Goal: Task Accomplishment & Management: Manage account settings

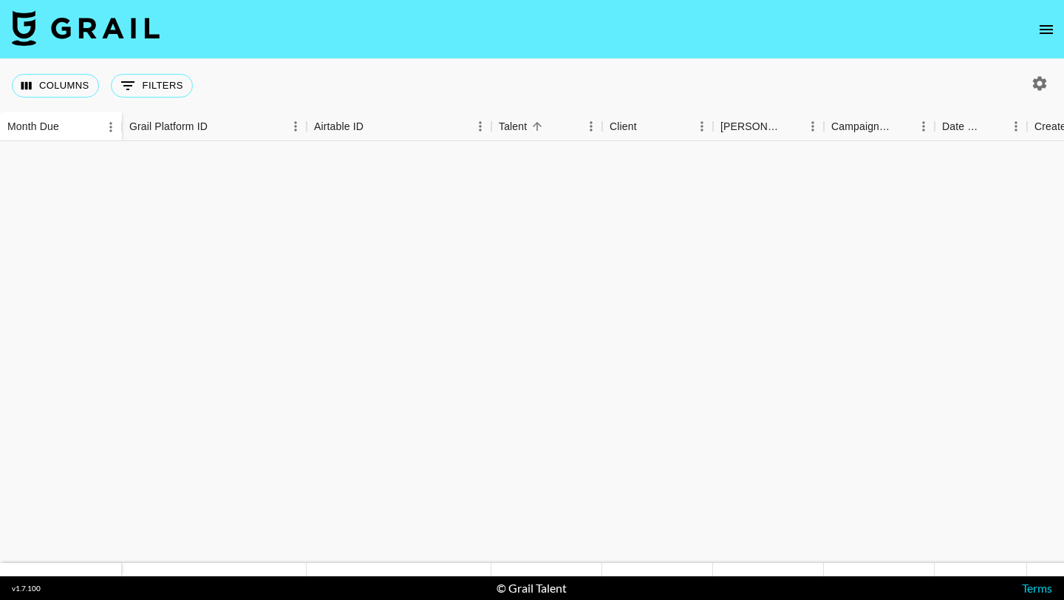
scroll to position [1180, 0]
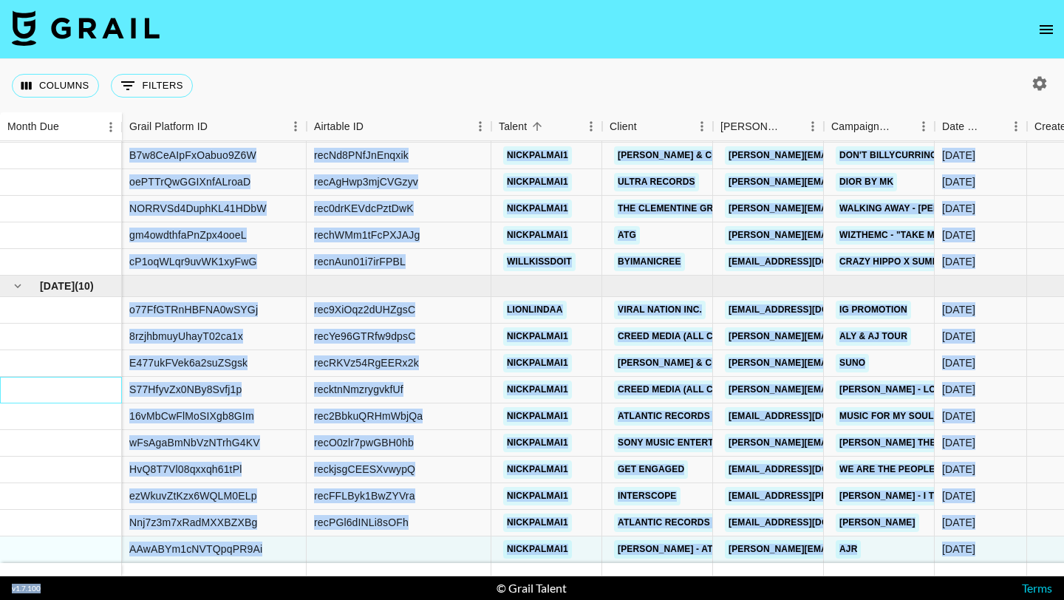
click at [82, 591] on section "Columns 0 Filters + Booking Month Due Grail Platform ID Airtable ID Talent Clie…" at bounding box center [532, 300] width 1064 height 600
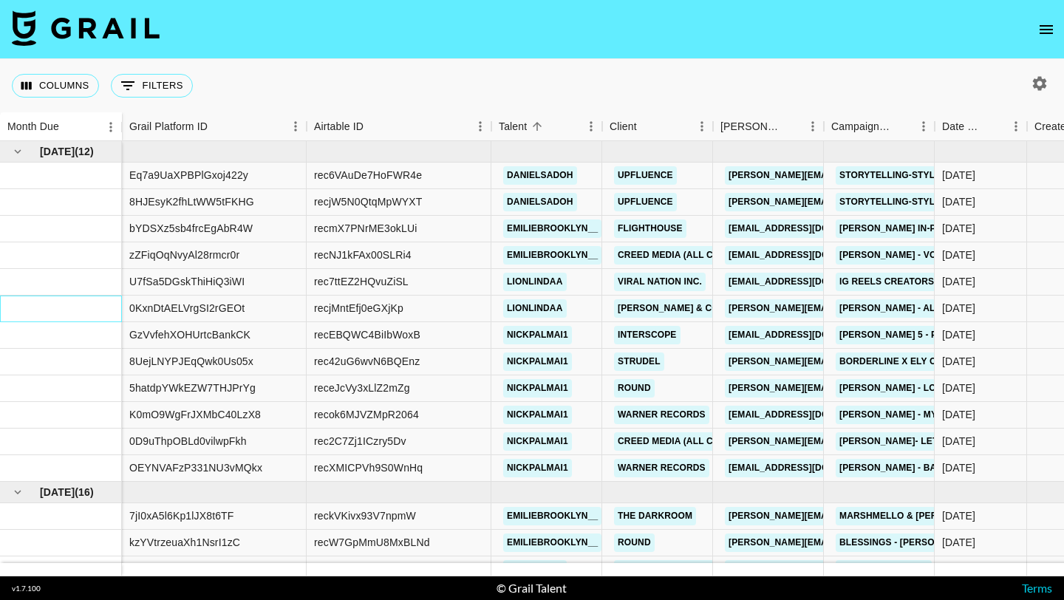
drag, startPoint x: 75, startPoint y: 295, endPoint x: 6, endPoint y: 565, distance: 279.3
click at [6, 565] on div "[DATE] ( 12 ) [DATE] ( 16 ) $ 8,384.00 $ 818.49 Eq7a9UaXPBPlGxoj422y rec6VAuDe7…" at bounding box center [532, 358] width 1064 height 435
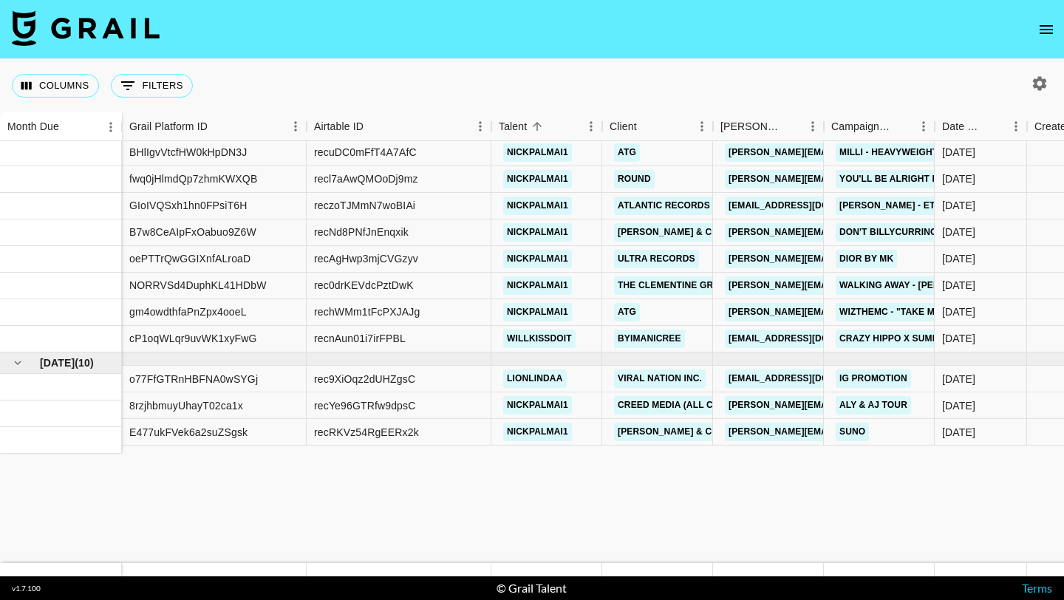
scroll to position [1194, 0]
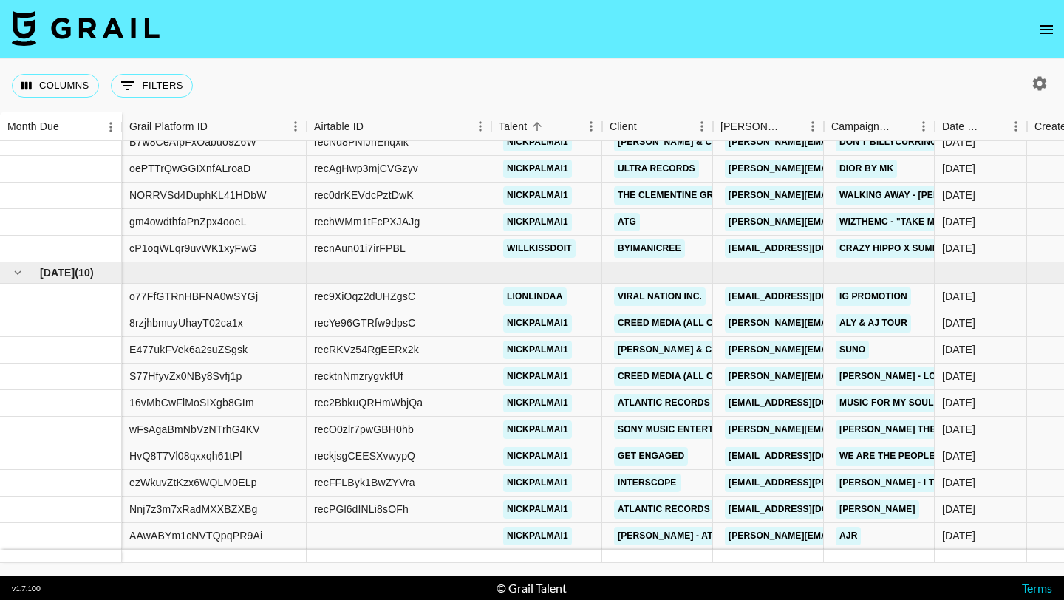
drag, startPoint x: 72, startPoint y: 424, endPoint x: 98, endPoint y: 599, distance: 176.2
click at [327, 532] on div at bounding box center [399, 536] width 185 height 27
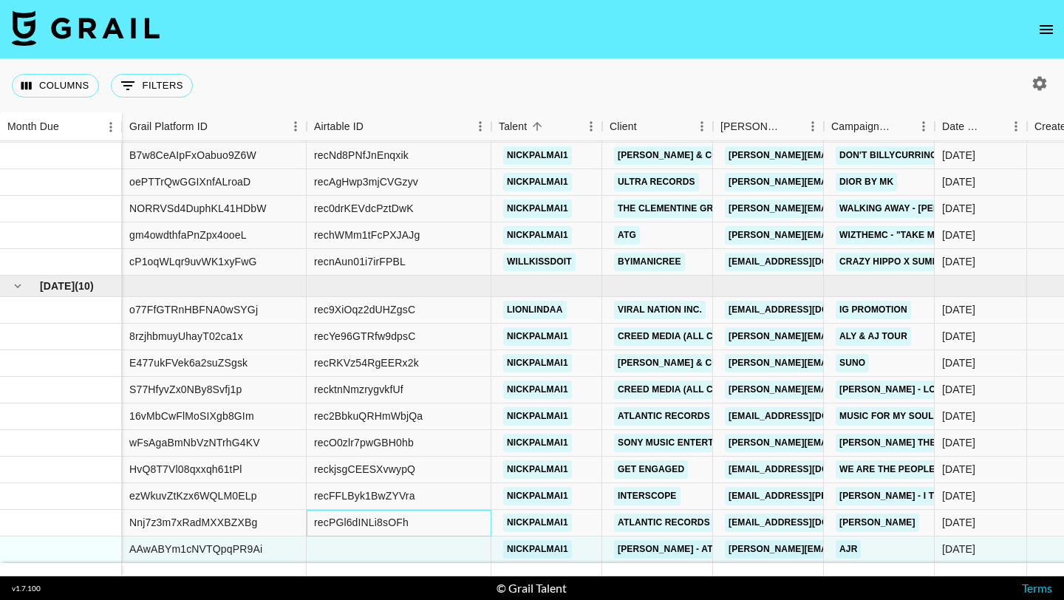
click at [327, 532] on div "recPGl6dINLi8sOFh" at bounding box center [399, 523] width 185 height 27
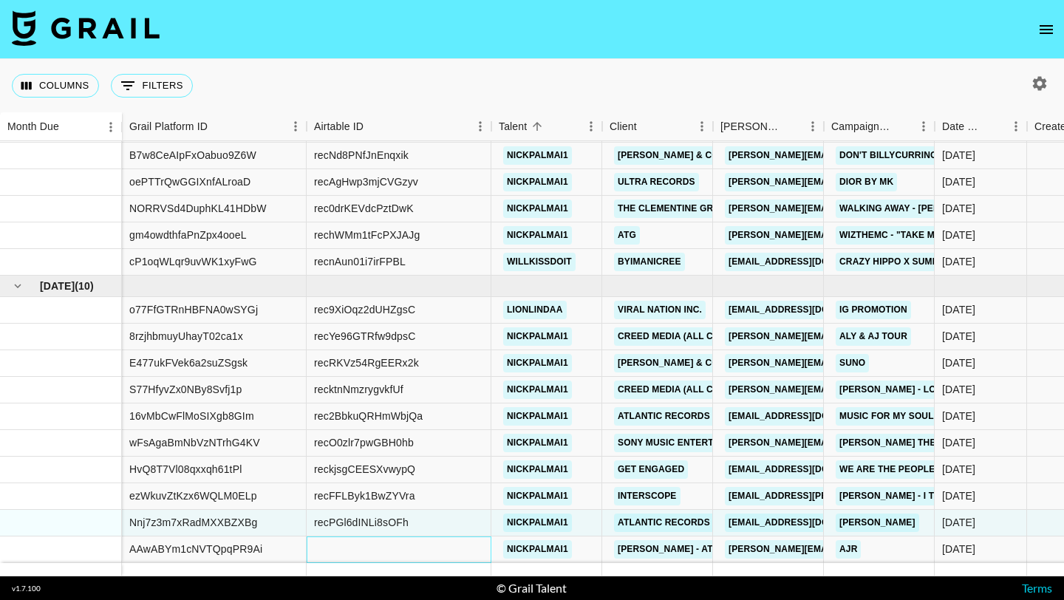
click at [345, 540] on div at bounding box center [399, 550] width 185 height 27
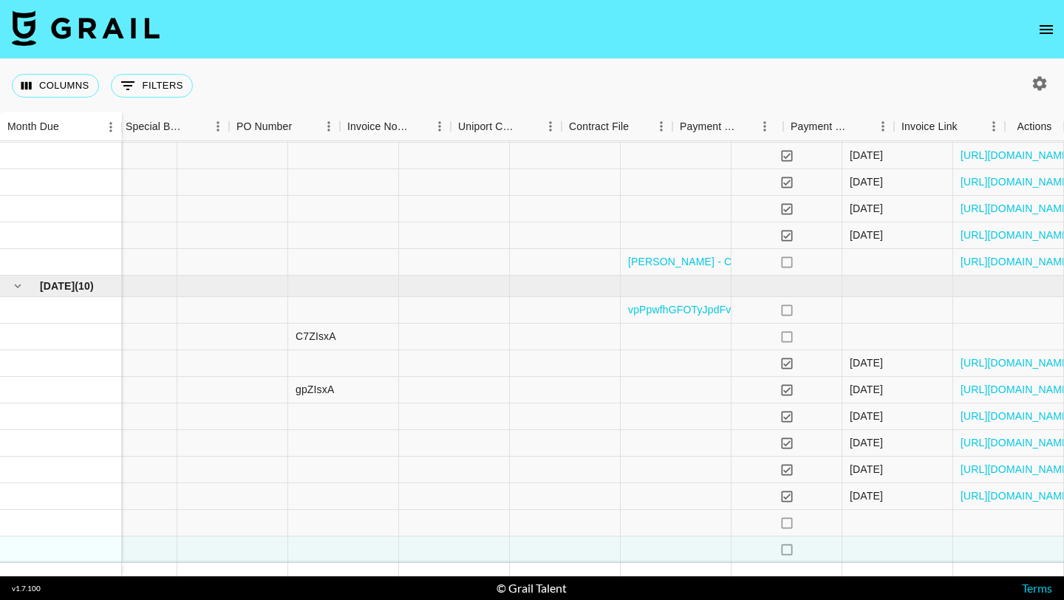
scroll to position [1180, 1815]
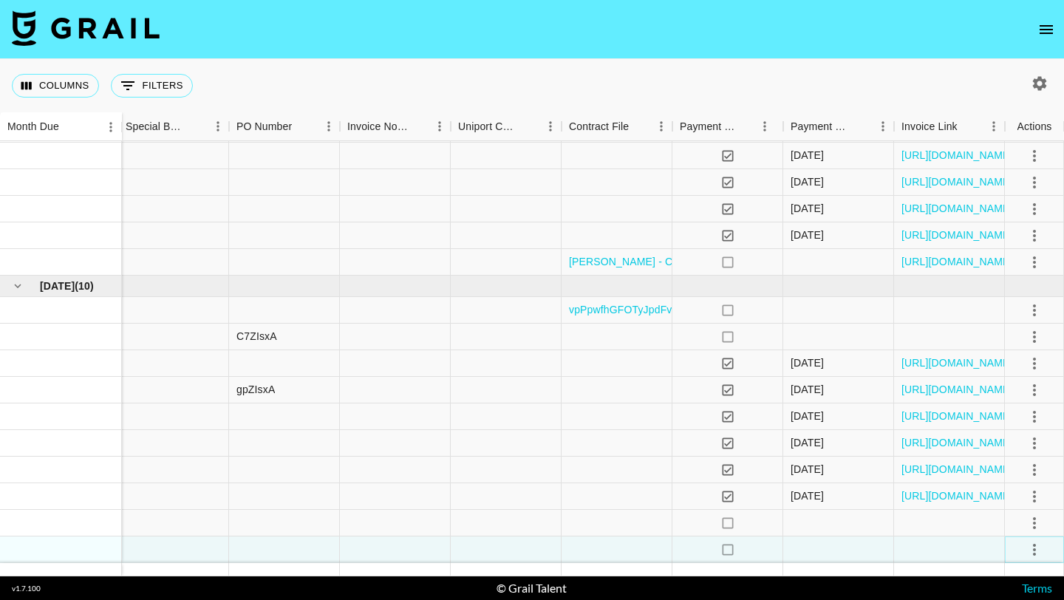
click at [1036, 541] on icon "select merge strategy" at bounding box center [1035, 550] width 18 height 18
click at [1004, 514] on div "Approve" at bounding box center [1002, 518] width 45 height 18
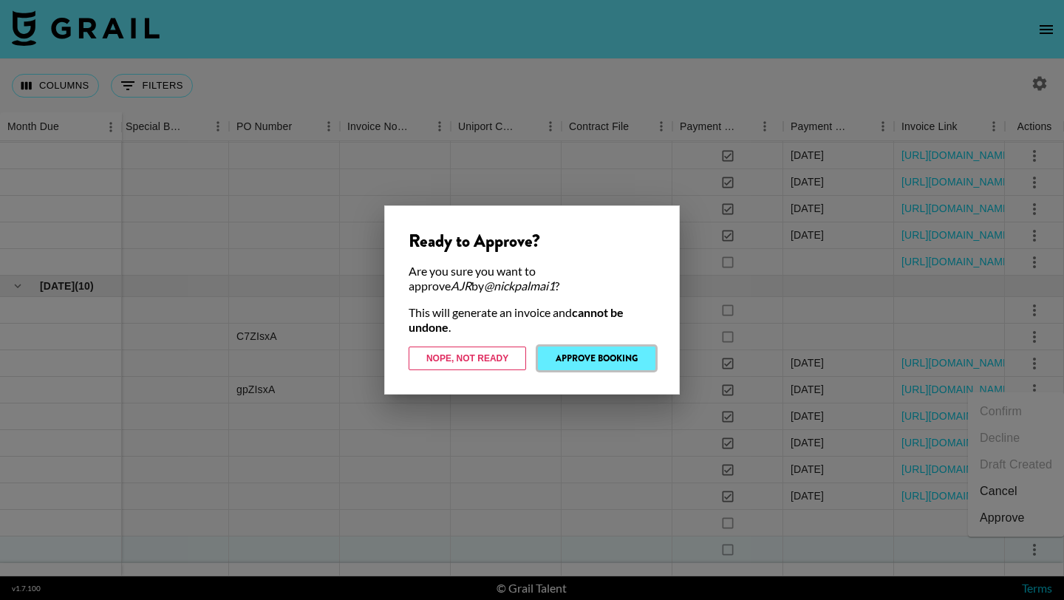
click at [602, 360] on button "Approve Booking" at bounding box center [597, 359] width 118 height 24
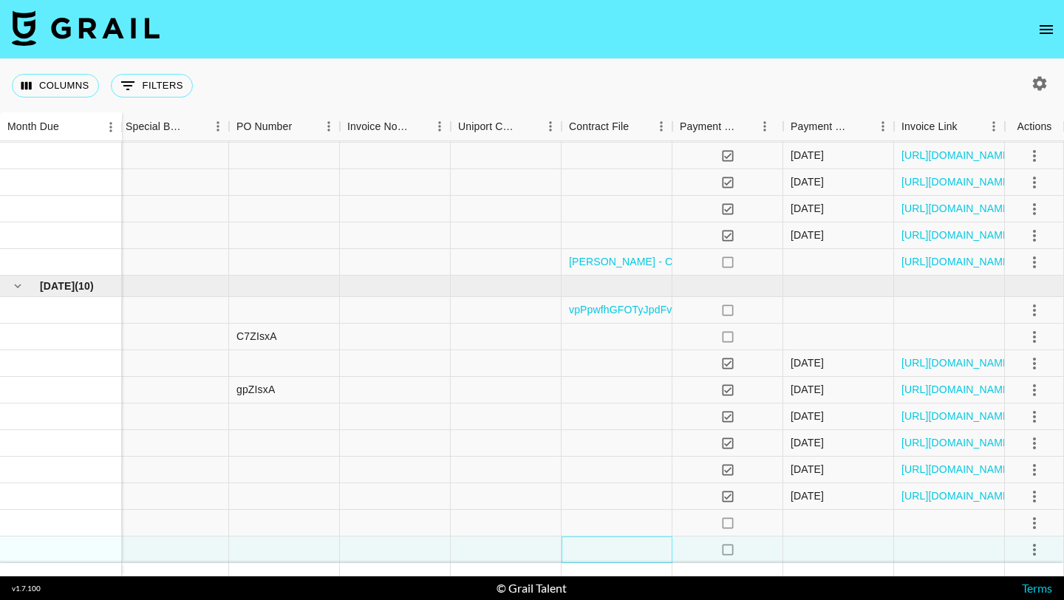
click at [637, 547] on div at bounding box center [617, 550] width 111 height 27
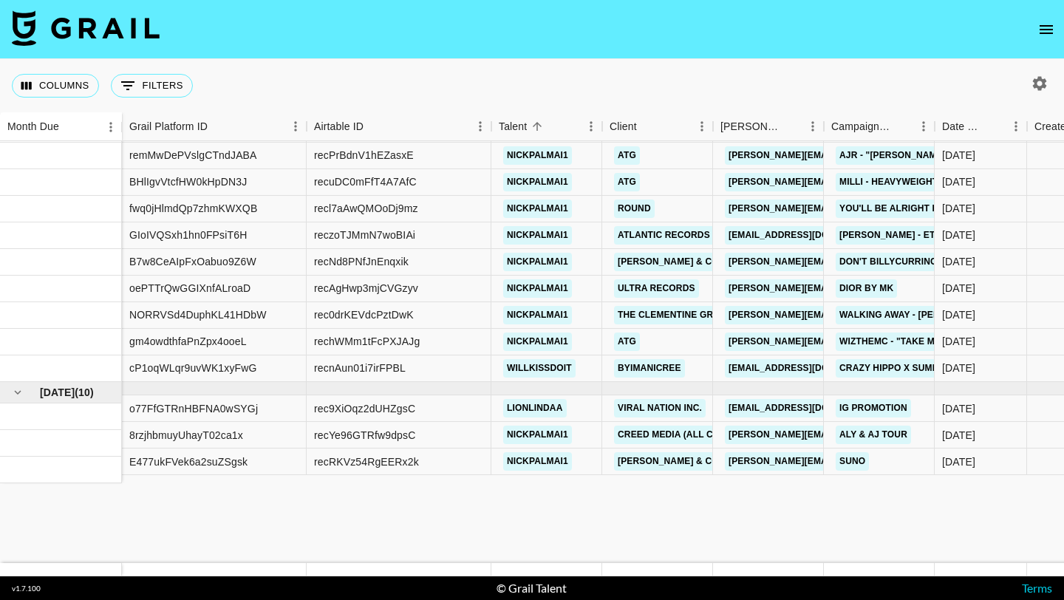
scroll to position [1180, 0]
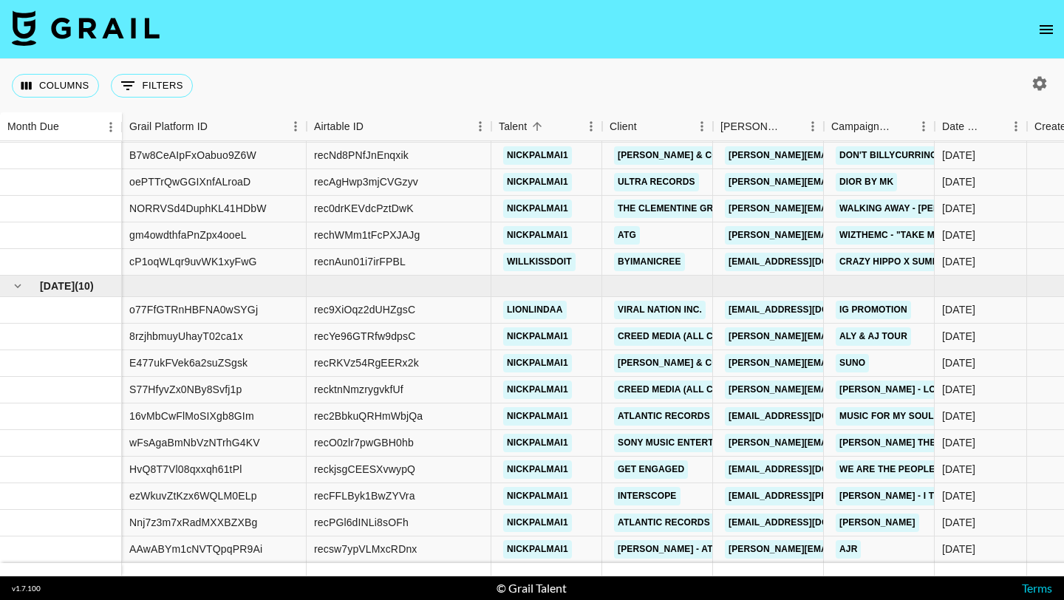
drag, startPoint x: 106, startPoint y: 373, endPoint x: 112, endPoint y: 596, distance: 223.3
